Goal: Task Accomplishment & Management: Manage account settings

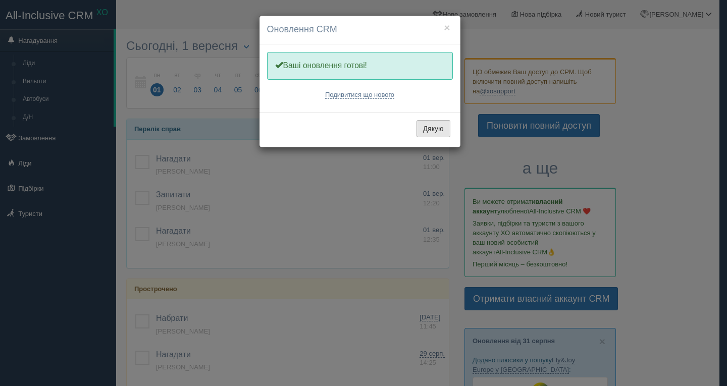
click at [433, 129] on button "Дякую" at bounding box center [434, 128] width 34 height 17
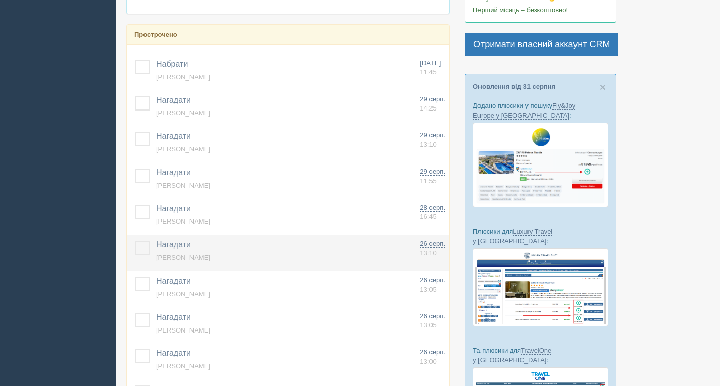
scroll to position [356, 0]
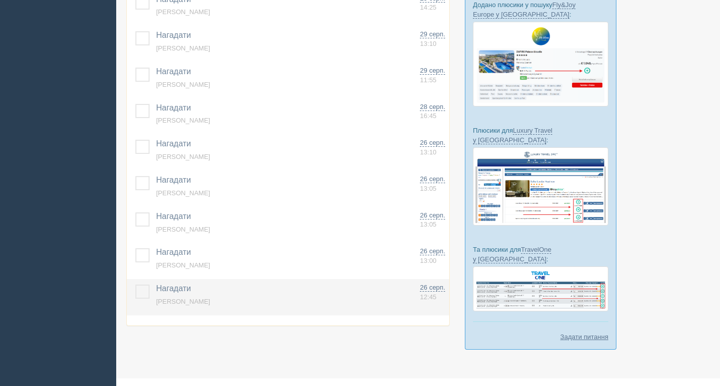
click at [169, 284] on span "Нагадати" at bounding box center [173, 288] width 35 height 9
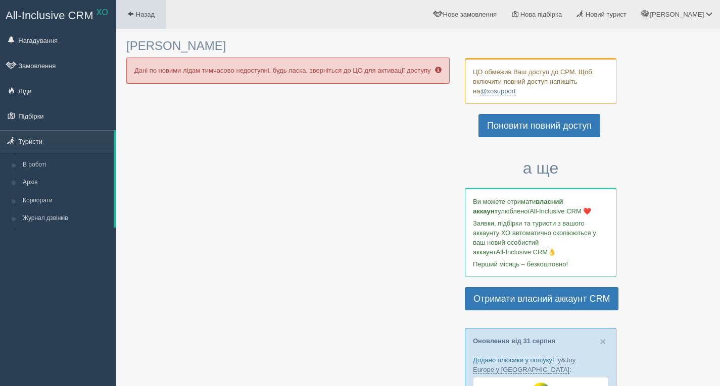
click at [136, 13] on span "Назад" at bounding box center [145, 15] width 19 height 8
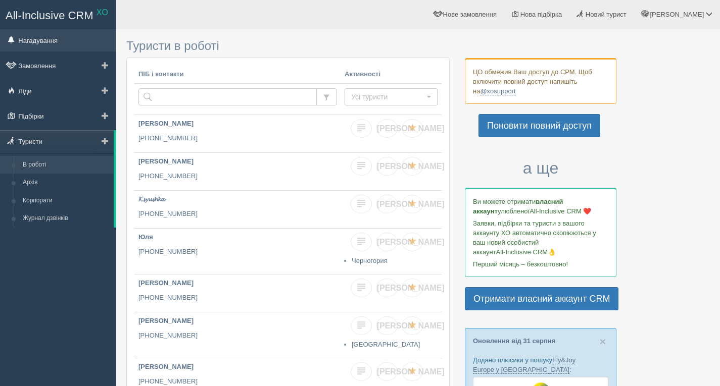
click at [59, 44] on link "Нагадування" at bounding box center [58, 40] width 116 height 22
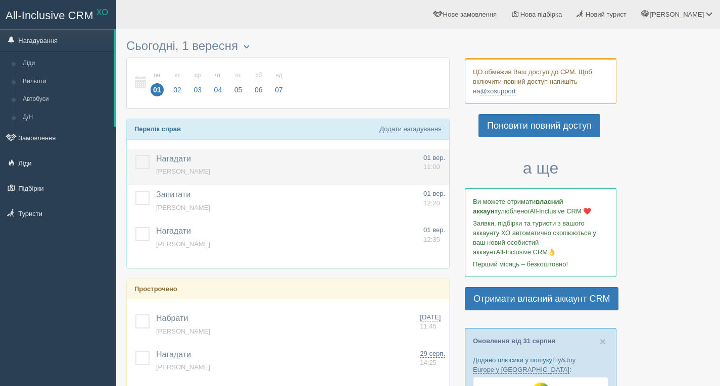
click at [174, 160] on span "Нагадати" at bounding box center [173, 159] width 35 height 9
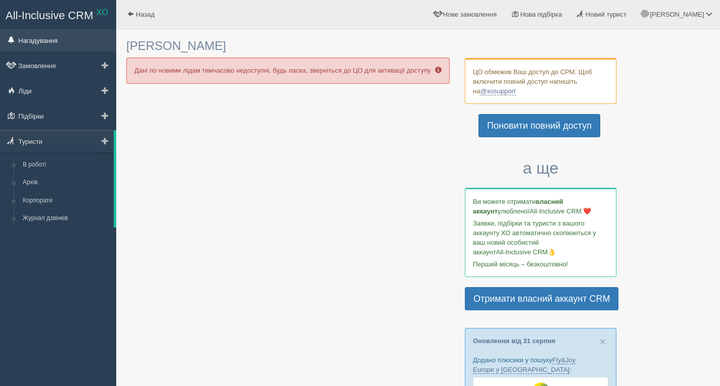
click at [62, 42] on link "Нагадування" at bounding box center [58, 40] width 116 height 22
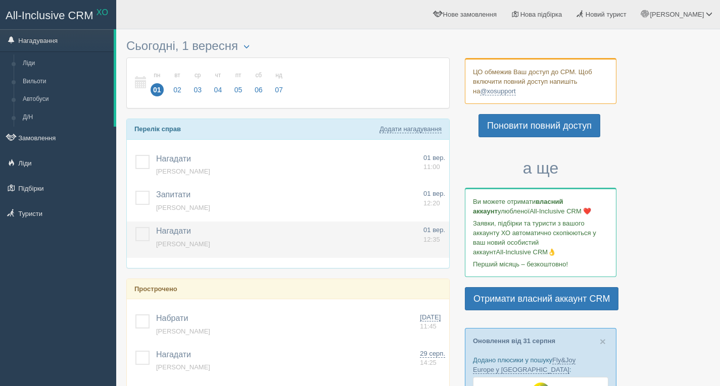
click at [180, 233] on span "Нагадати" at bounding box center [173, 231] width 35 height 9
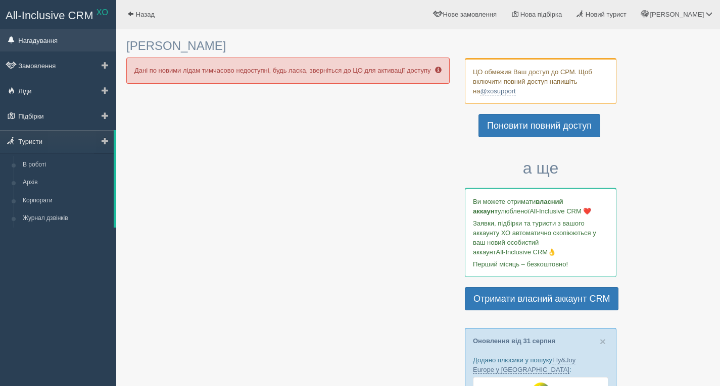
click at [41, 43] on link "Нагадування" at bounding box center [58, 40] width 116 height 22
